Goal: Task Accomplishment & Management: Complete application form

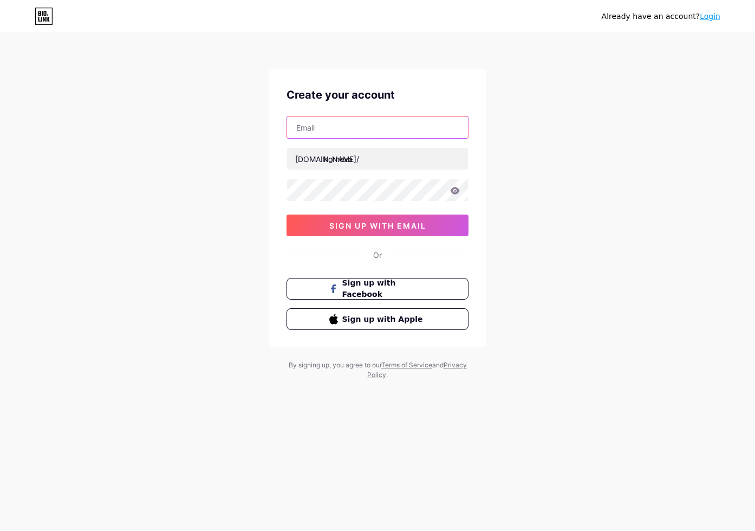
click at [314, 124] on input "text" at bounding box center [377, 127] width 181 height 22
type input "[EMAIL_ADDRESS][DOMAIN_NAME]"
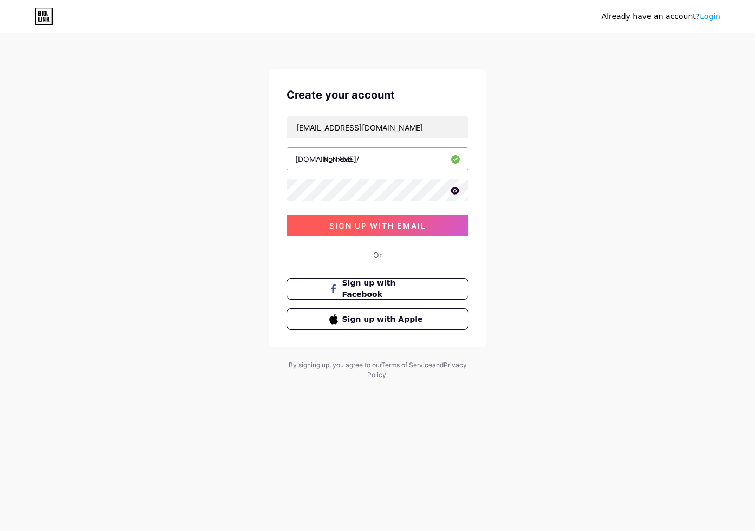
click at [378, 222] on span "sign up with email" at bounding box center [377, 225] width 97 height 9
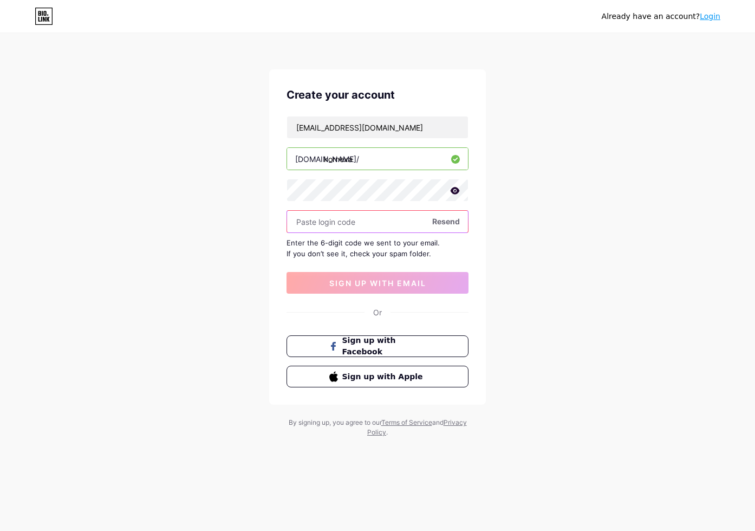
click at [327, 230] on input "text" at bounding box center [377, 222] width 181 height 22
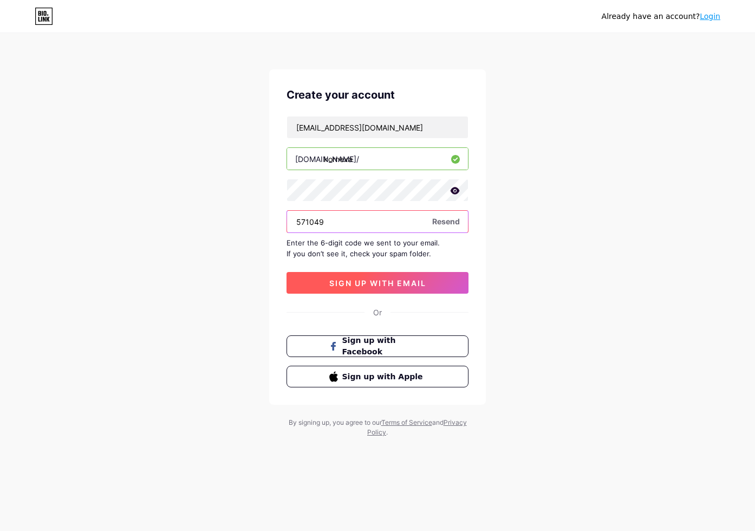
type input "571049"
click at [376, 278] on span "sign up with email" at bounding box center [377, 282] width 97 height 9
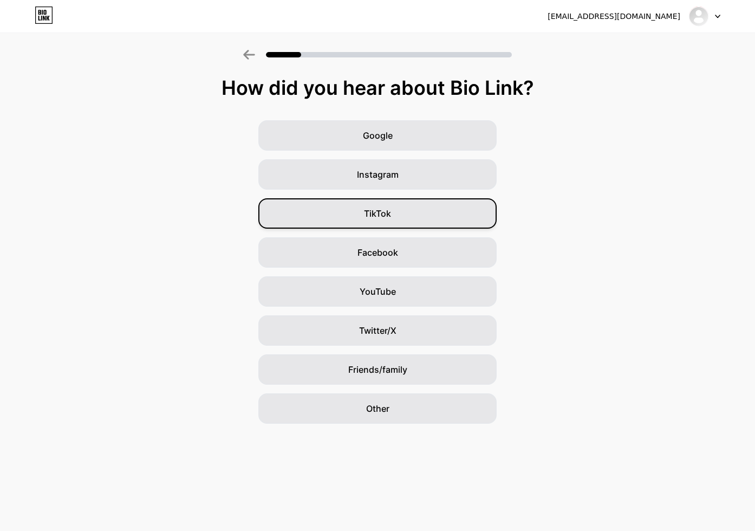
click at [376, 219] on span "TikTok" at bounding box center [377, 213] width 27 height 13
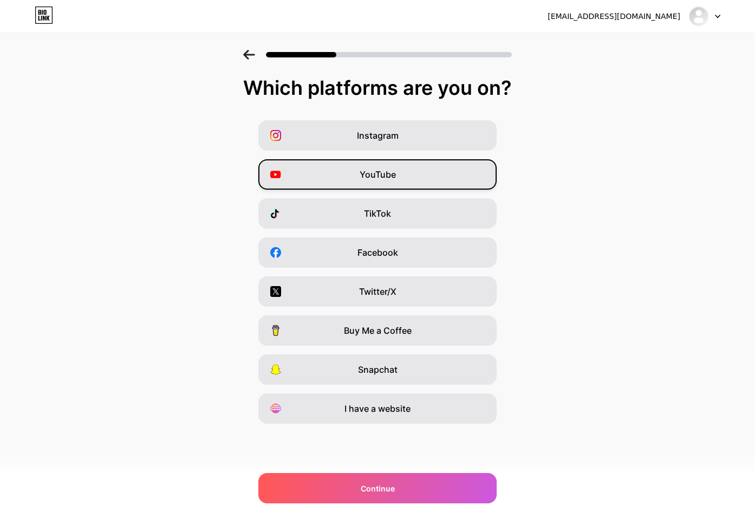
click at [342, 175] on div "YouTube" at bounding box center [377, 174] width 238 height 30
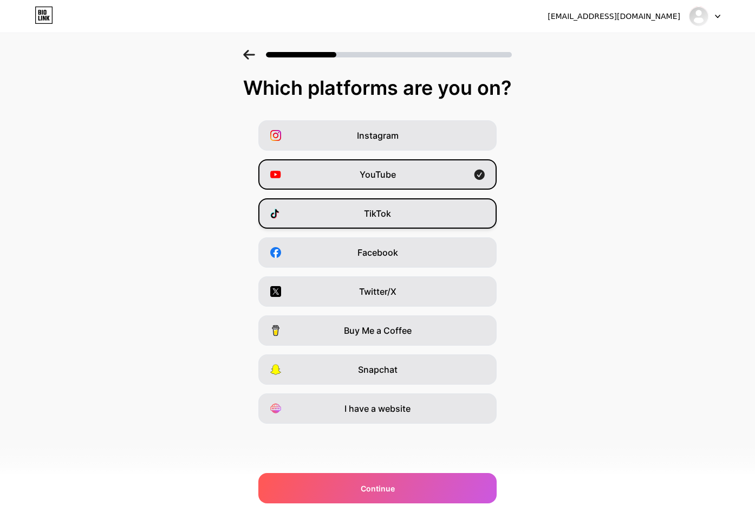
click at [360, 216] on div "TikTok" at bounding box center [377, 213] width 238 height 30
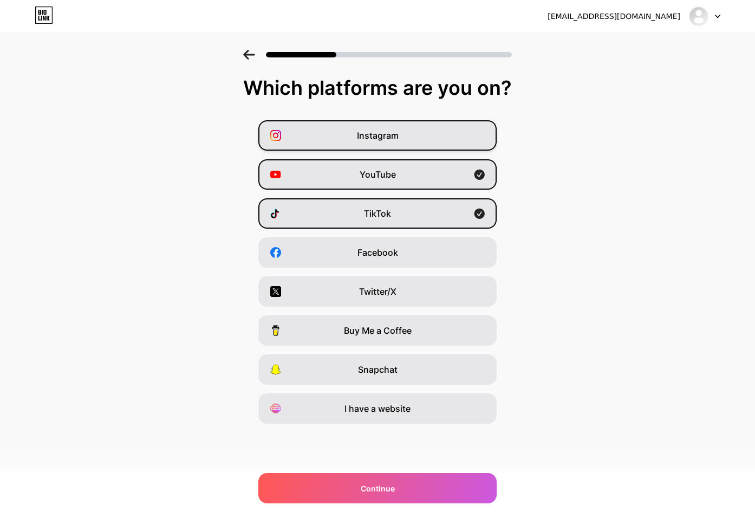
click at [347, 133] on div "Instagram" at bounding box center [377, 135] width 238 height 30
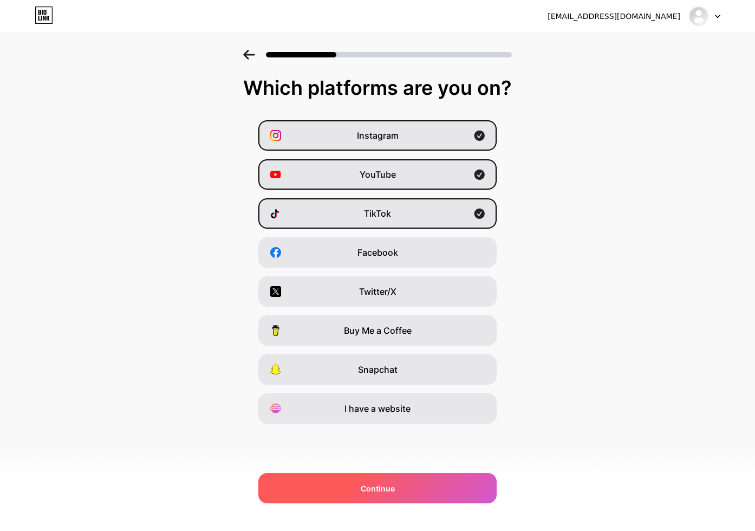
click at [395, 484] on div "Continue" at bounding box center [377, 488] width 238 height 30
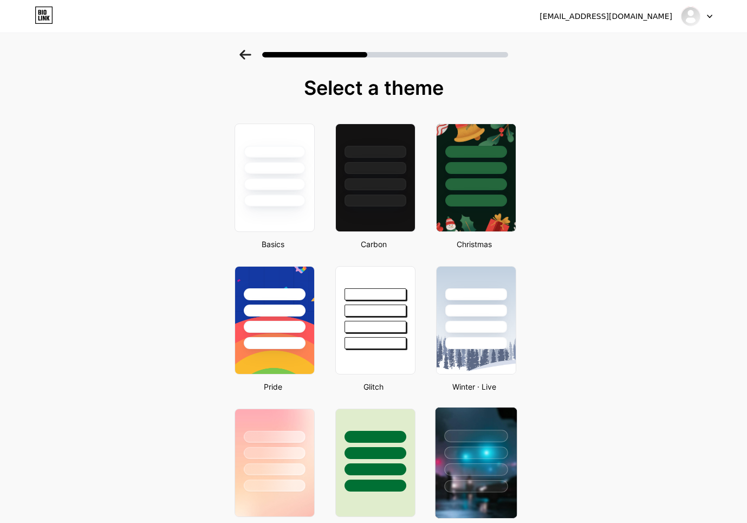
click at [473, 485] on div at bounding box center [475, 486] width 63 height 12
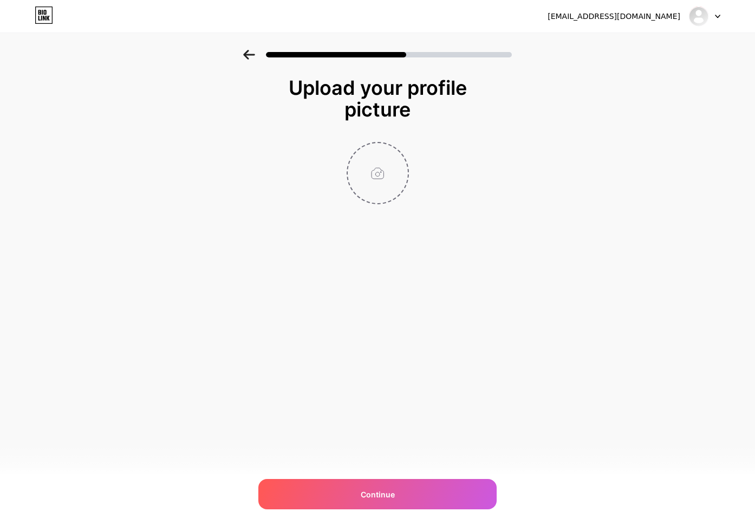
click at [379, 180] on input "file" at bounding box center [378, 173] width 60 height 60
click at [377, 178] on input "file" at bounding box center [378, 173] width 60 height 60
type input "C:\fakepath\0928 (1).png"
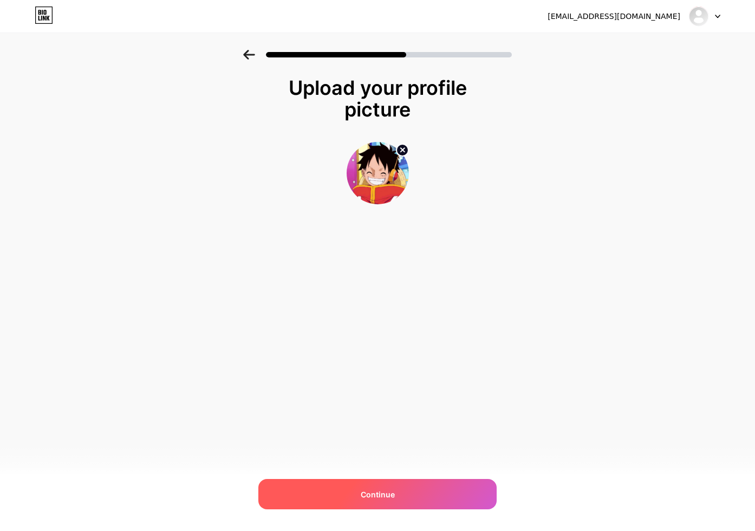
click at [419, 493] on div "Continue" at bounding box center [377, 494] width 238 height 30
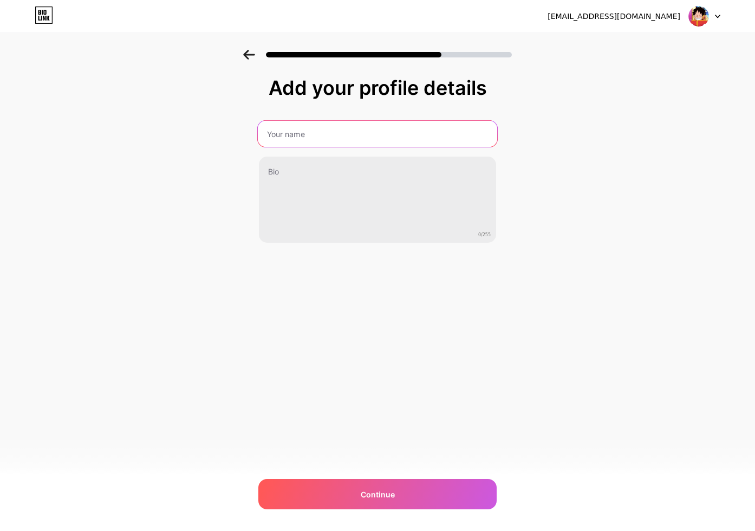
click at [315, 135] on input "text" at bounding box center [377, 134] width 239 height 26
drag, startPoint x: 367, startPoint y: 135, endPoint x: 298, endPoint y: 137, distance: 69.3
click at [298, 137] on input "kornexa txt sandstone" at bounding box center [377, 134] width 239 height 26
click at [270, 132] on input "kornexa" at bounding box center [377, 134] width 239 height 26
type input "Kornexa"
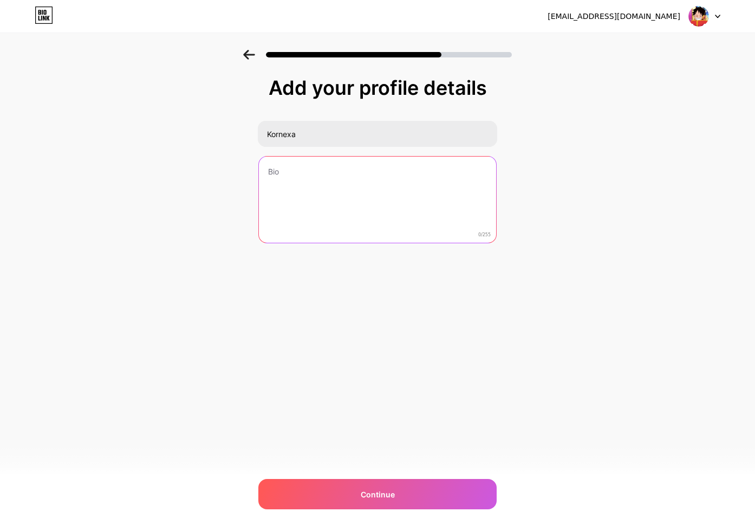
click at [323, 170] on textarea at bounding box center [377, 200] width 237 height 87
type textarea "b"
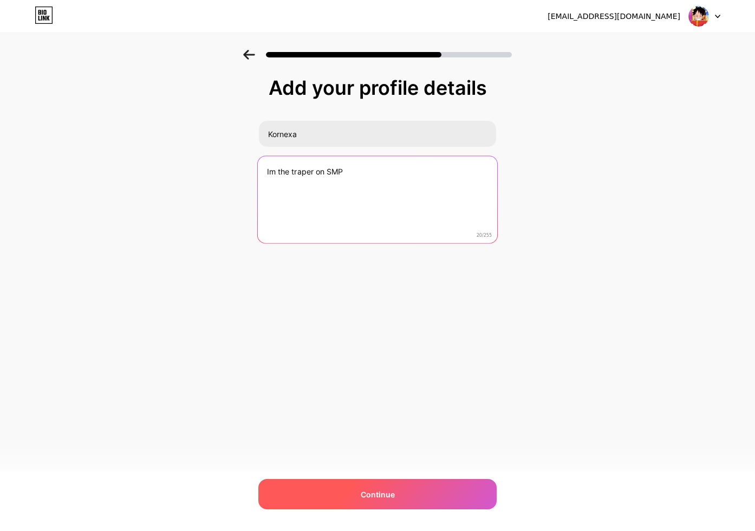
type textarea "Im the traper on SMP"
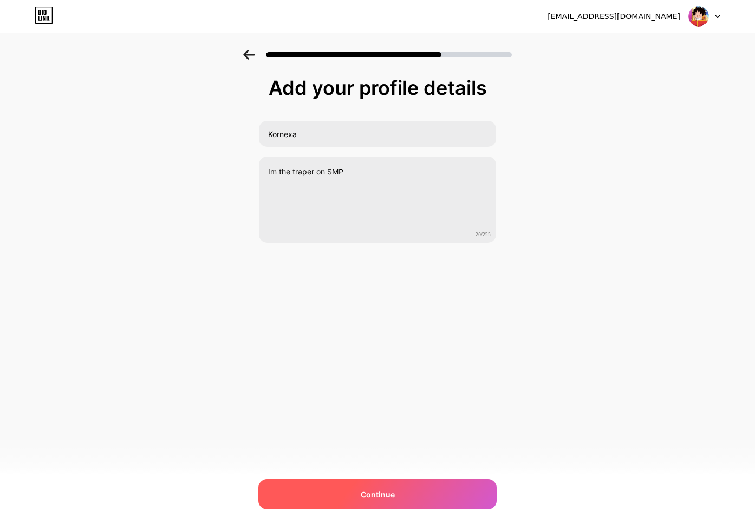
click at [387, 486] on div "Continue" at bounding box center [377, 494] width 238 height 30
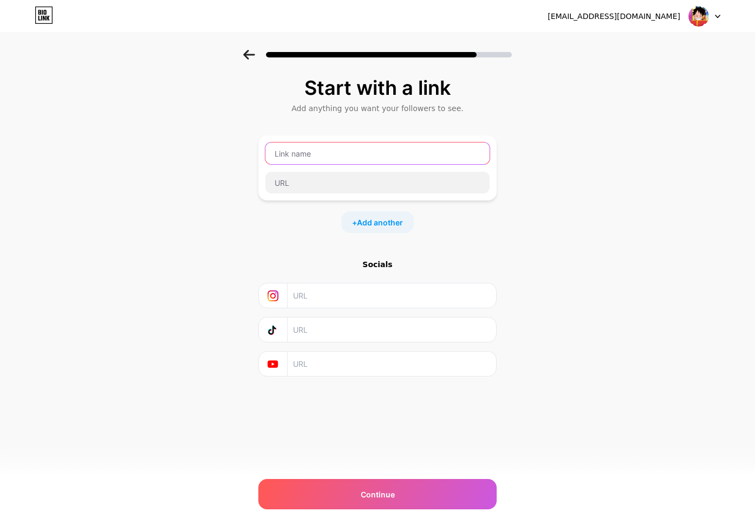
click at [305, 158] on input "text" at bounding box center [377, 153] width 224 height 22
click at [326, 296] on input "text" at bounding box center [391, 295] width 197 height 24
click at [344, 355] on input "text" at bounding box center [391, 364] width 197 height 24
paste input "[URL][DOMAIN_NAME]"
type input "[URL][DOMAIN_NAME]"
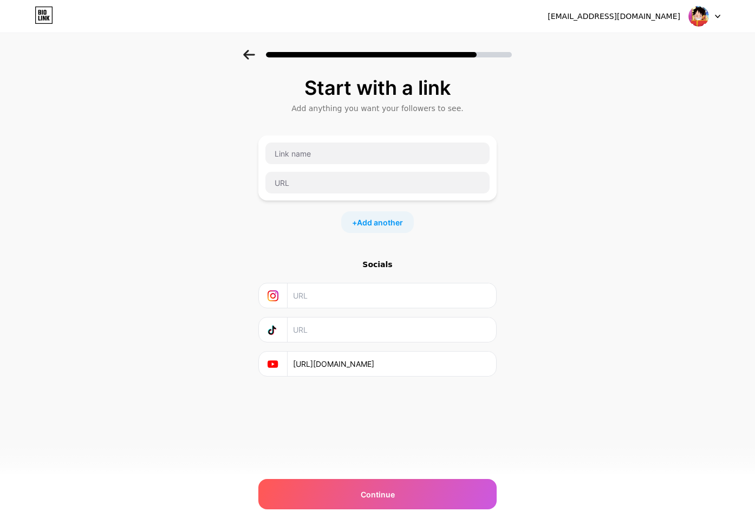
click at [355, 335] on input "text" at bounding box center [391, 329] width 197 height 24
paste input "[URL][DOMAIN_NAME]"
type input "[URL][DOMAIN_NAME]"
click at [352, 295] on input "text" at bounding box center [391, 295] width 197 height 24
paste input "[URL][DOMAIN_NAME]"
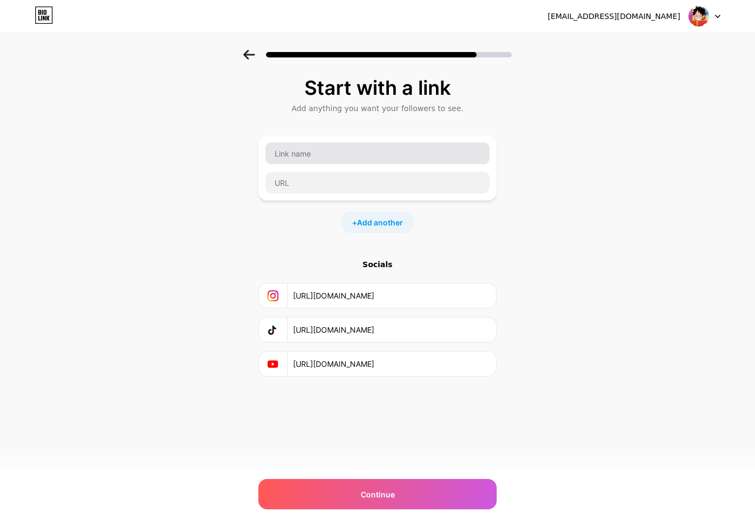
type input "[URL][DOMAIN_NAME]"
click at [341, 148] on input "text" at bounding box center [377, 153] width 224 height 22
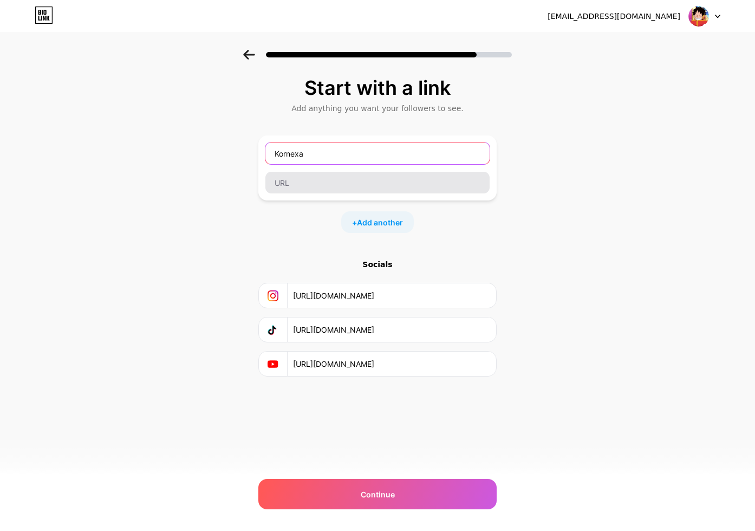
type input "Kornexa"
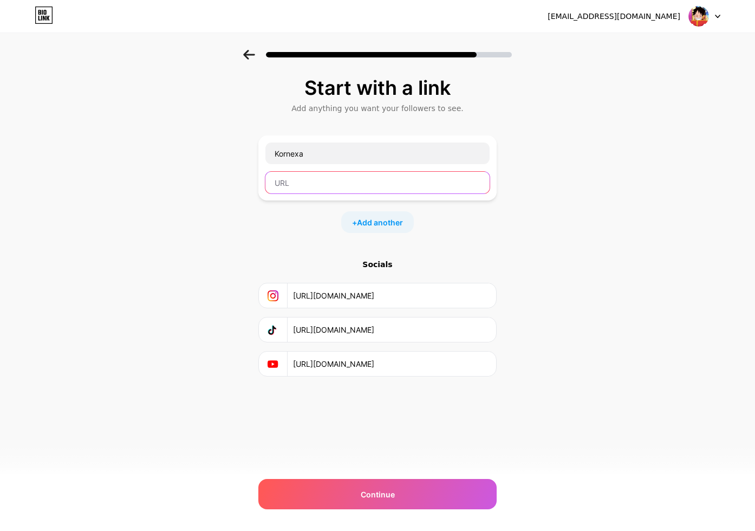
click at [311, 180] on input "text" at bounding box center [377, 183] width 224 height 22
click at [621, 165] on div "Start with a link Add anything you want your followers to see. Kornexa + Add an…" at bounding box center [377, 240] width 755 height 381
click at [355, 189] on input "text" at bounding box center [377, 183] width 224 height 22
paste input "[URL][DOMAIN_NAME]"
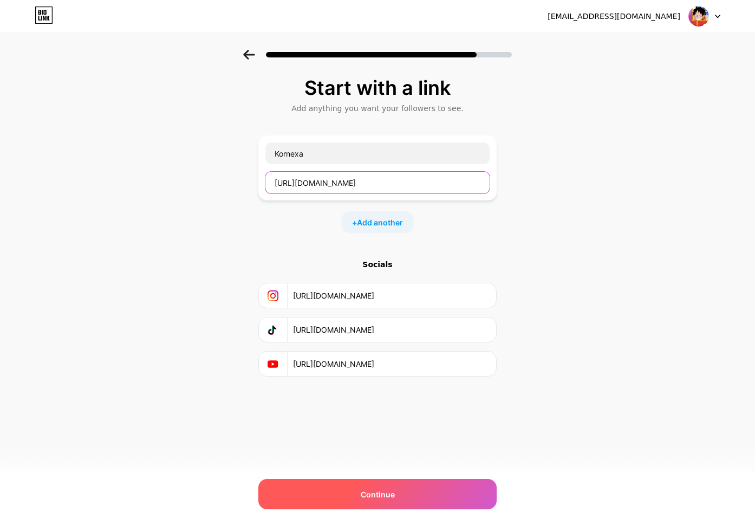
type input "[URL][DOMAIN_NAME]"
click at [355, 489] on div "Continue" at bounding box center [377, 494] width 238 height 30
click at [385, 502] on div "Continue" at bounding box center [377, 494] width 238 height 30
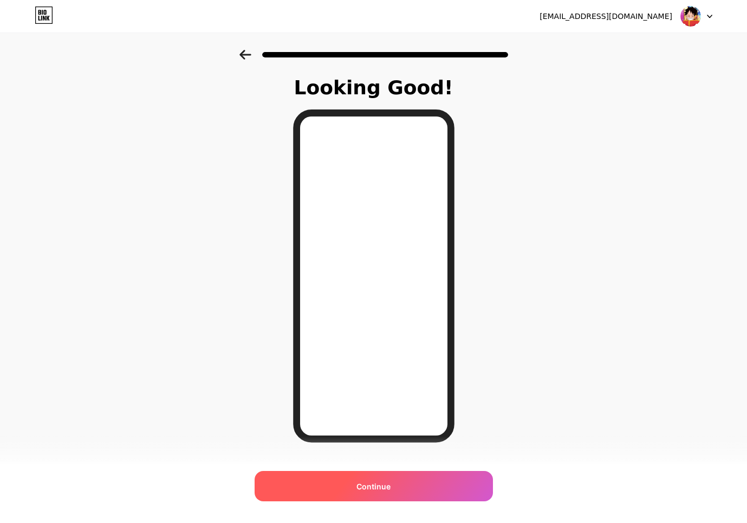
click at [388, 488] on span "Continue" at bounding box center [373, 485] width 34 height 11
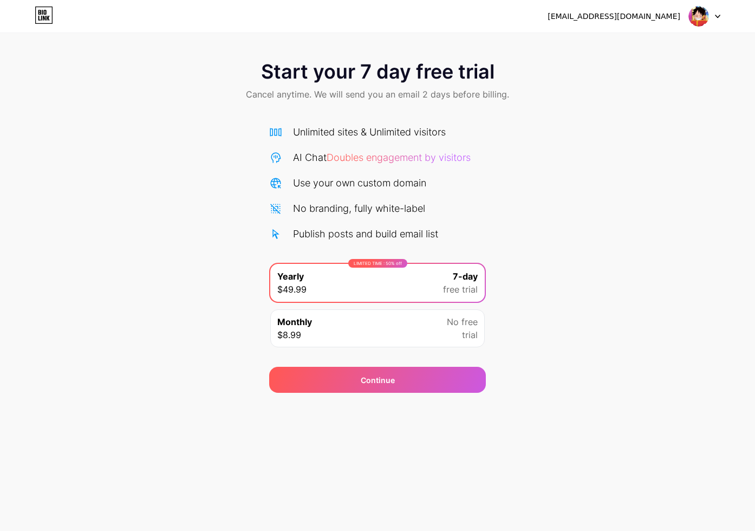
click at [354, 330] on div "Monthly $8.99 No free trial" at bounding box center [377, 328] width 215 height 38
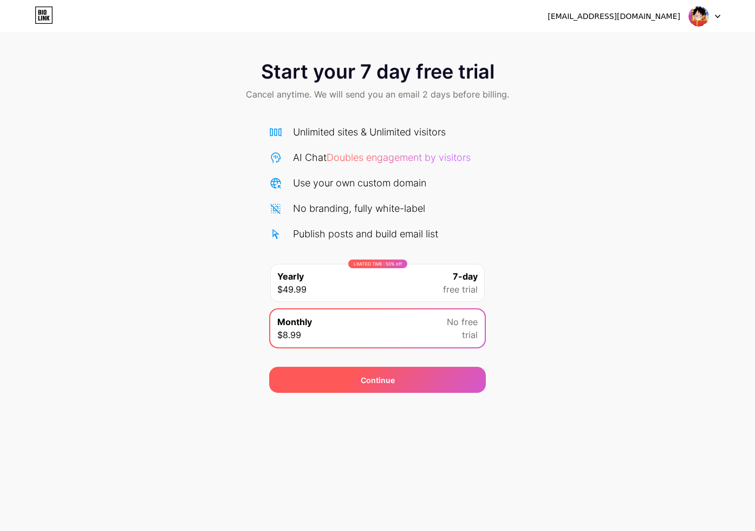
click at [380, 381] on span "Continue" at bounding box center [378, 379] width 34 height 11
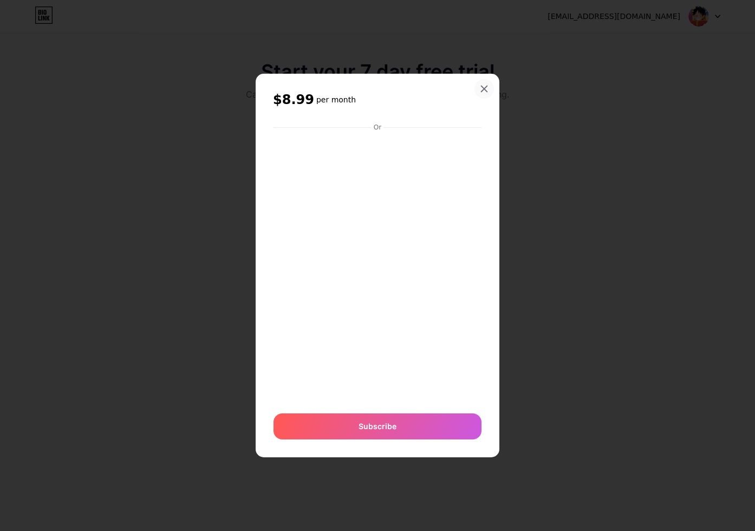
click at [485, 86] on icon at bounding box center [484, 89] width 9 height 9
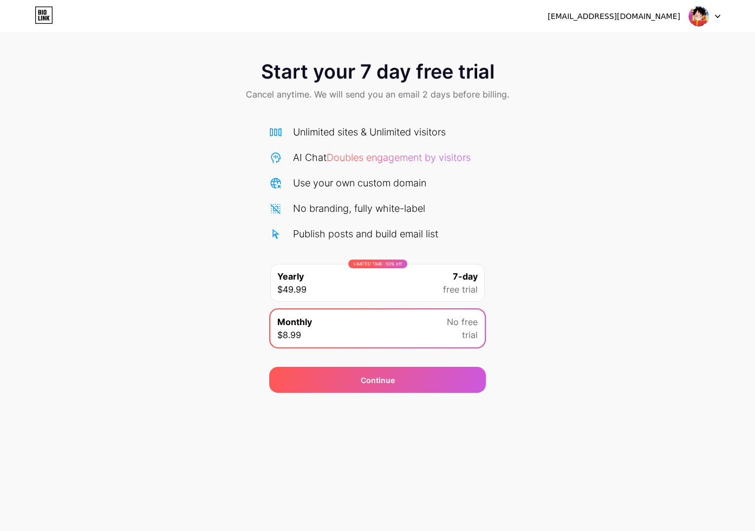
click at [395, 273] on div "LIMITED TIME : 50% off Yearly $49.99 7-day free trial" at bounding box center [377, 283] width 215 height 38
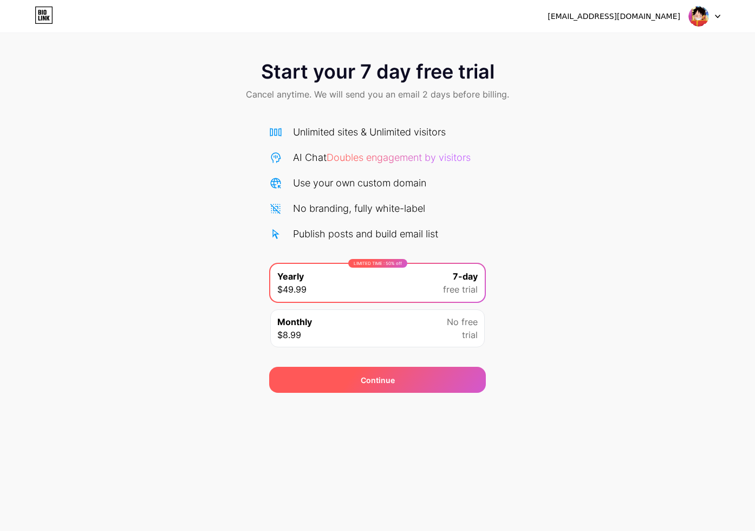
click at [409, 385] on div "Continue" at bounding box center [377, 380] width 217 height 26
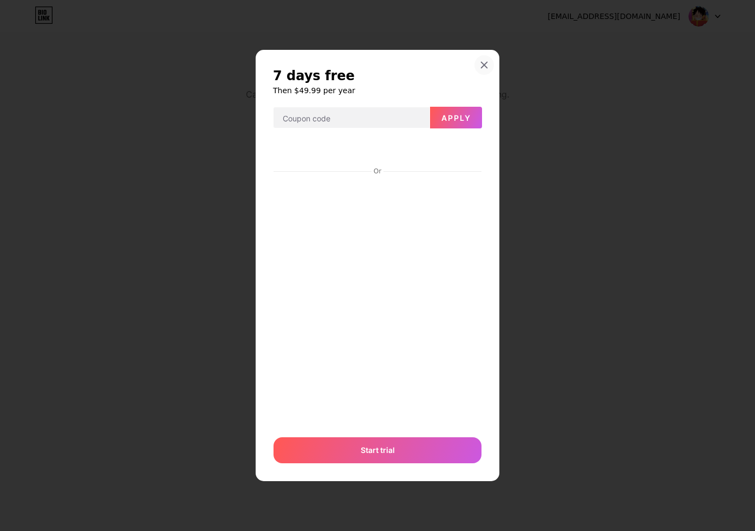
click at [481, 63] on icon at bounding box center [484, 65] width 9 height 9
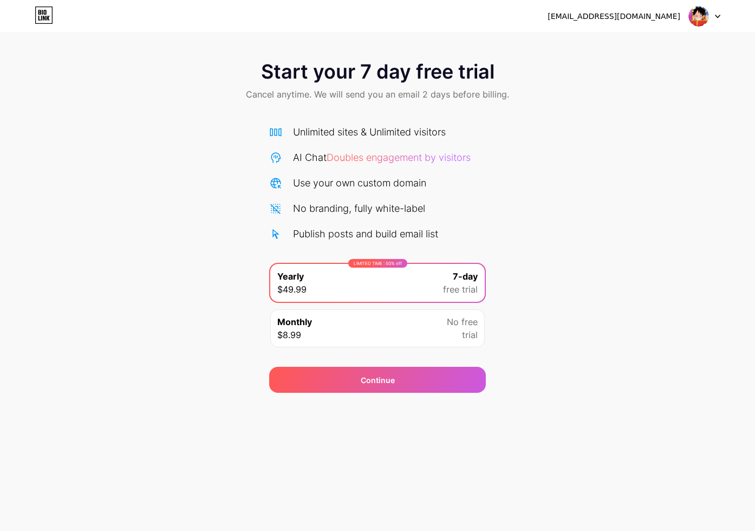
drag, startPoint x: 354, startPoint y: 190, endPoint x: 353, endPoint y: 185, distance: 5.5
